Goal: Obtain resource: Obtain resource

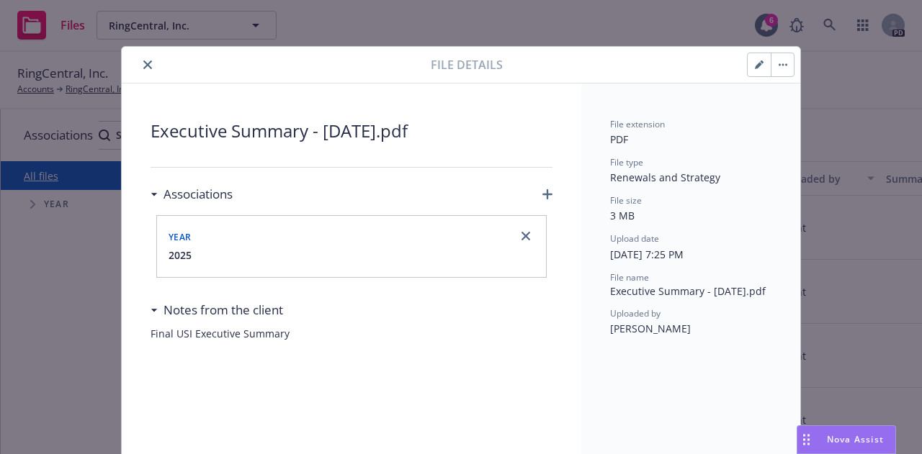
click at [177, 251] on span "2025" at bounding box center [180, 255] width 23 height 15
click at [217, 305] on h3 "Notes from the client" at bounding box center [224, 304] width 120 height 19
click at [148, 61] on button "close" at bounding box center [147, 64] width 17 height 17
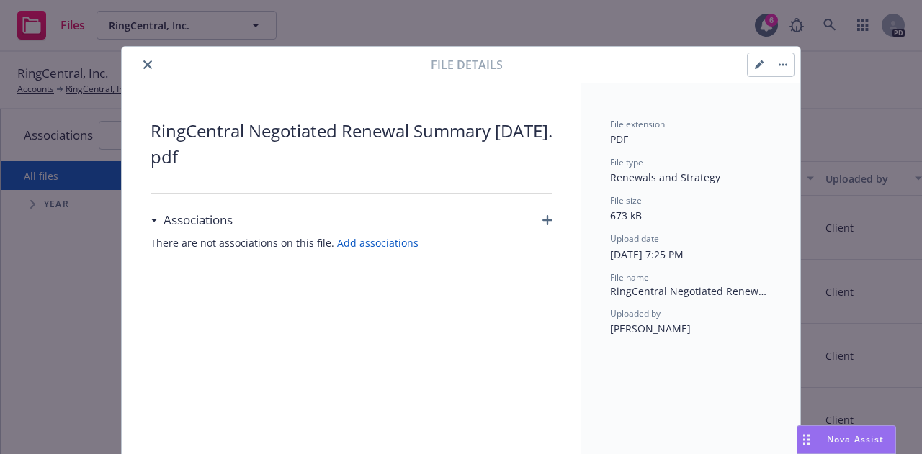
click at [143, 65] on icon "close" at bounding box center [147, 65] width 9 height 9
